Goal: Check status: Check status

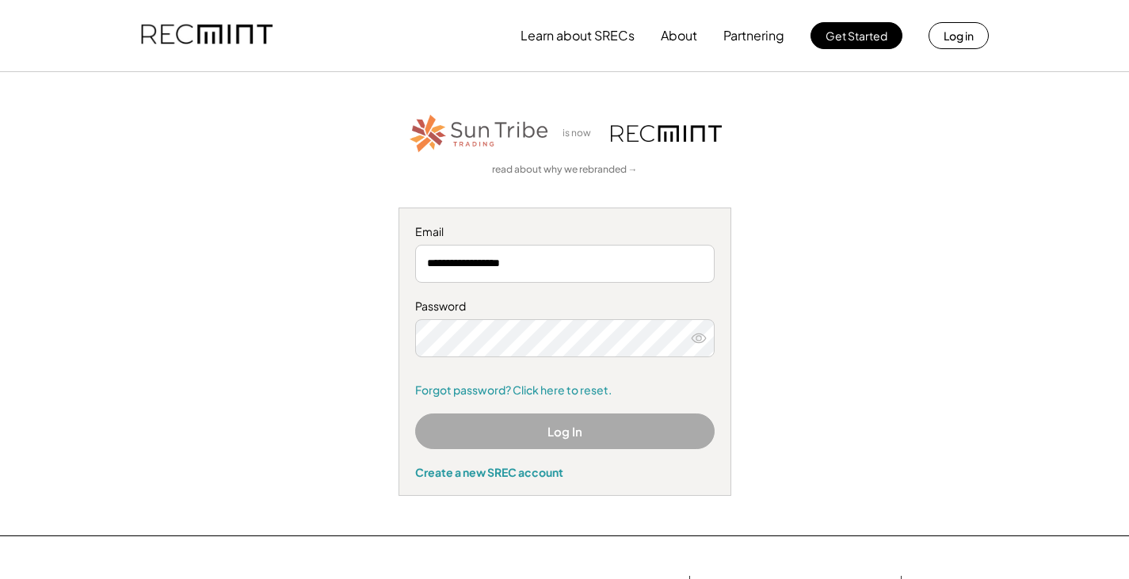
click at [561, 425] on button "Log In" at bounding box center [564, 431] width 299 height 36
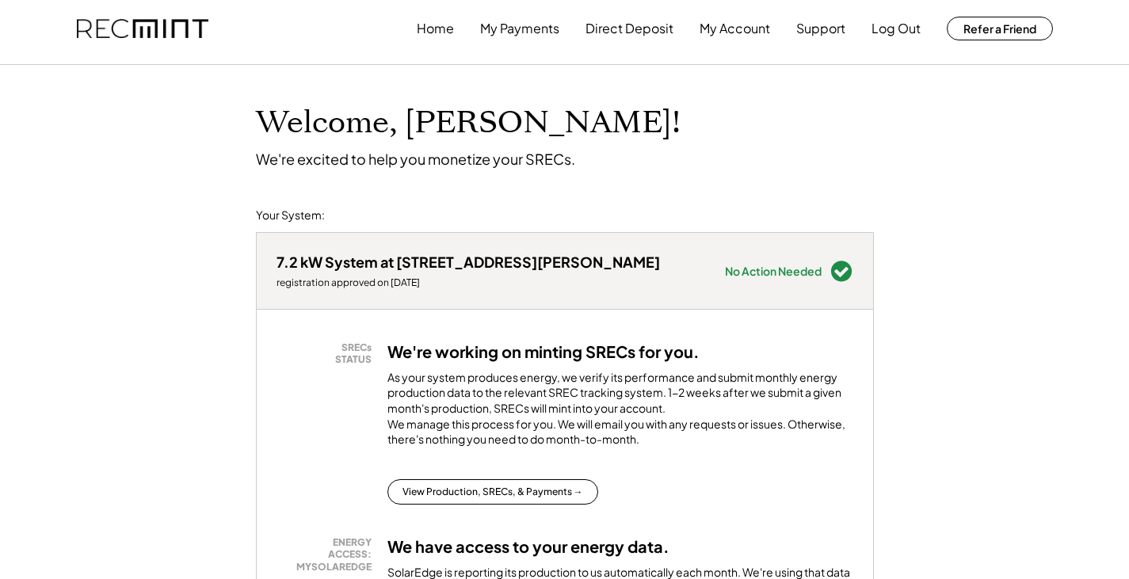
scroll to position [158, 0]
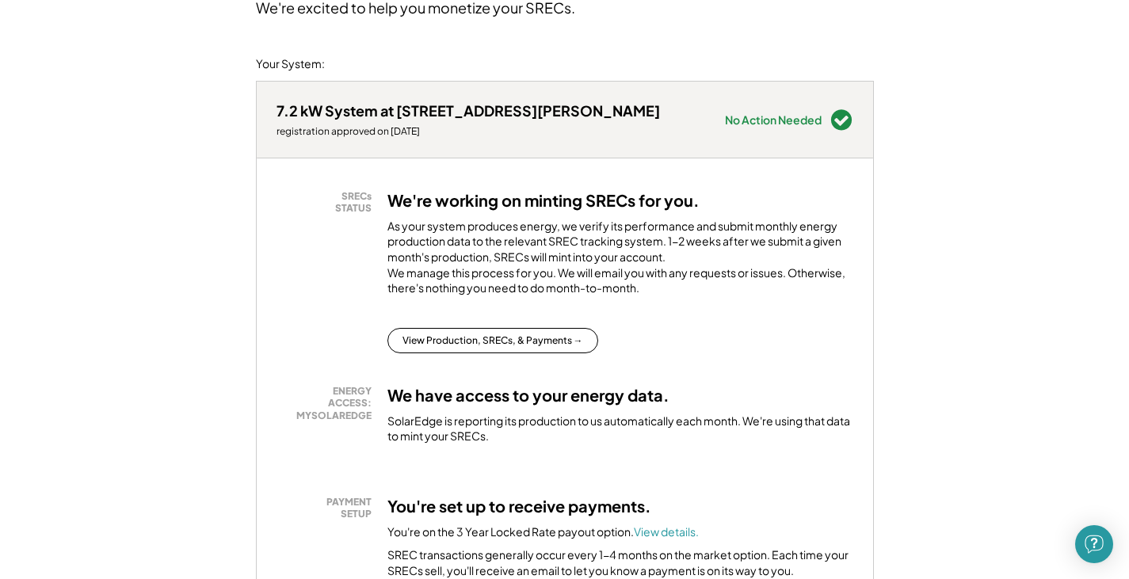
click at [482, 329] on div "SRECs STATUS We're working on minting SRECs for you. As your system produces en…" at bounding box center [564, 271] width 577 height 163
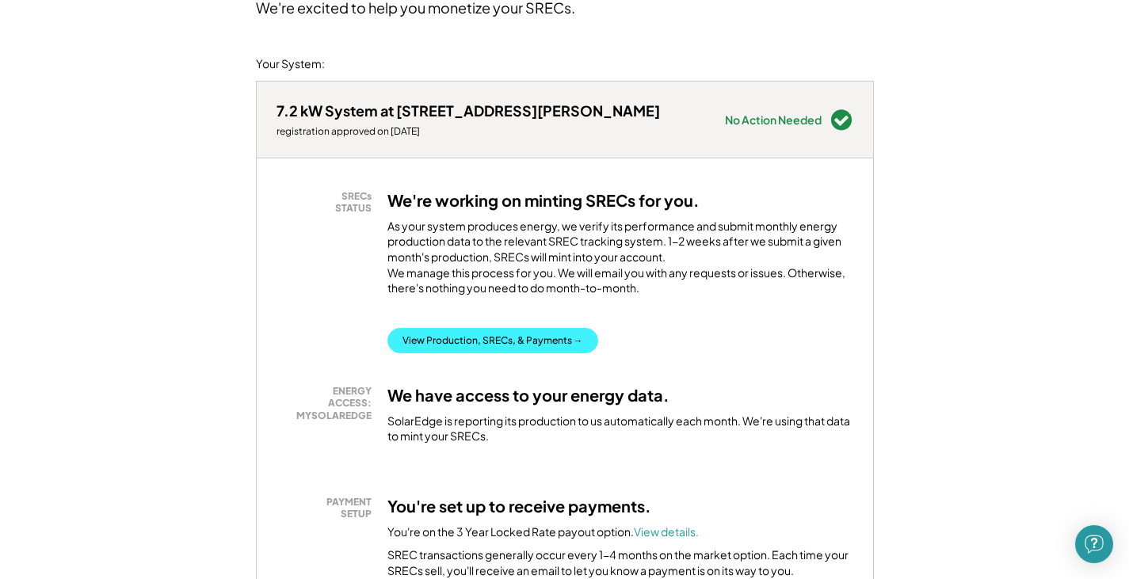
click at [480, 351] on button "View Production, SRECs, & Payments →" at bounding box center [492, 340] width 211 height 25
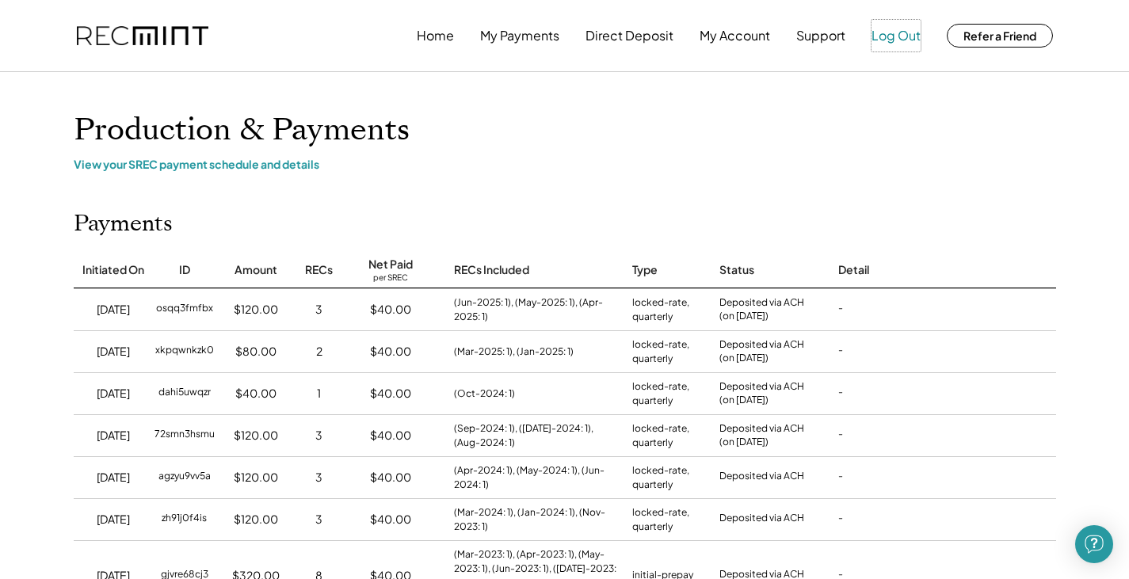
click at [893, 37] on button "Log Out" at bounding box center [895, 36] width 49 height 32
